Goal: Transaction & Acquisition: Download file/media

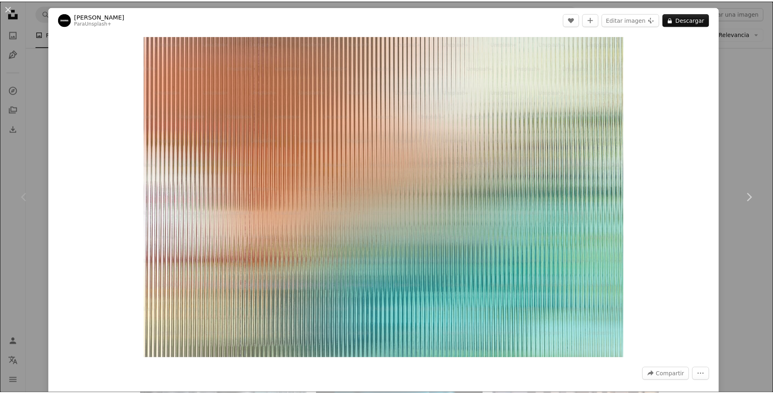
scroll to position [122, 0]
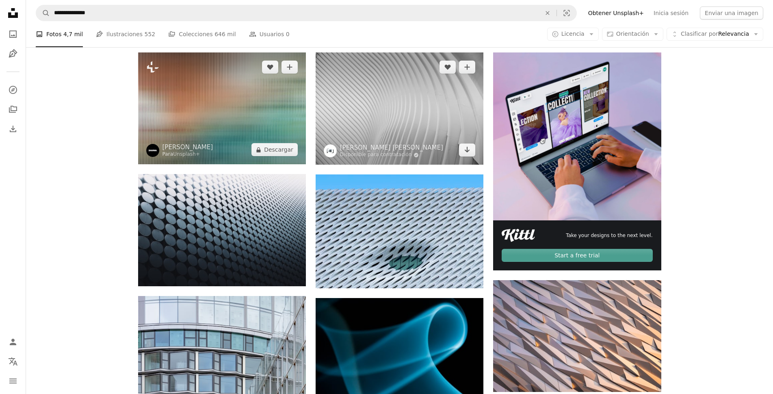
scroll to position [163, 0]
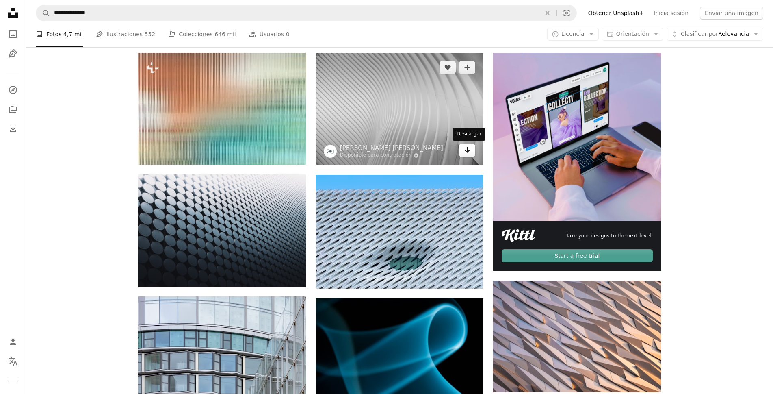
click at [465, 152] on icon "Arrow pointing down" at bounding box center [467, 150] width 7 height 10
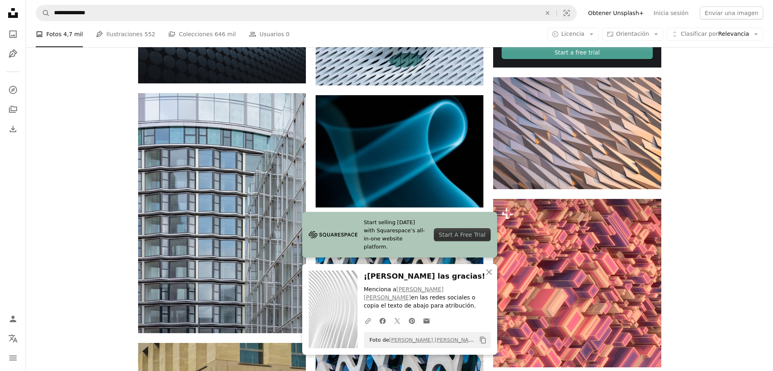
scroll to position [447, 0]
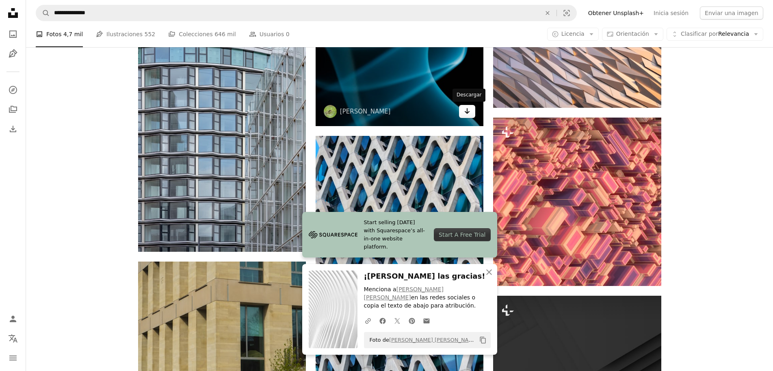
click at [469, 112] on icon "Arrow pointing down" at bounding box center [467, 111] width 7 height 10
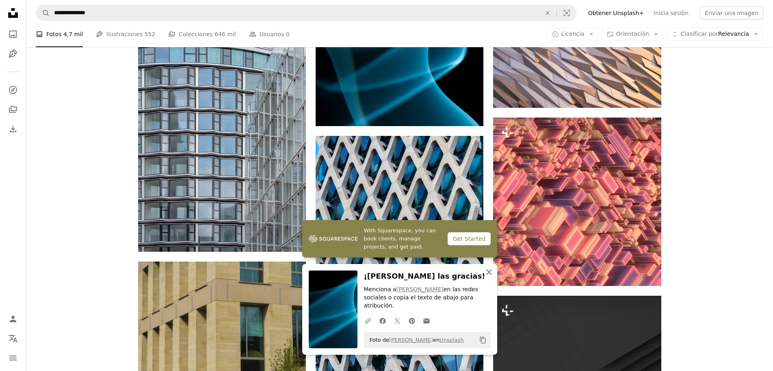
click at [486, 277] on icon "An X shape" at bounding box center [489, 272] width 10 height 10
